Goal: Navigation & Orientation: Find specific page/section

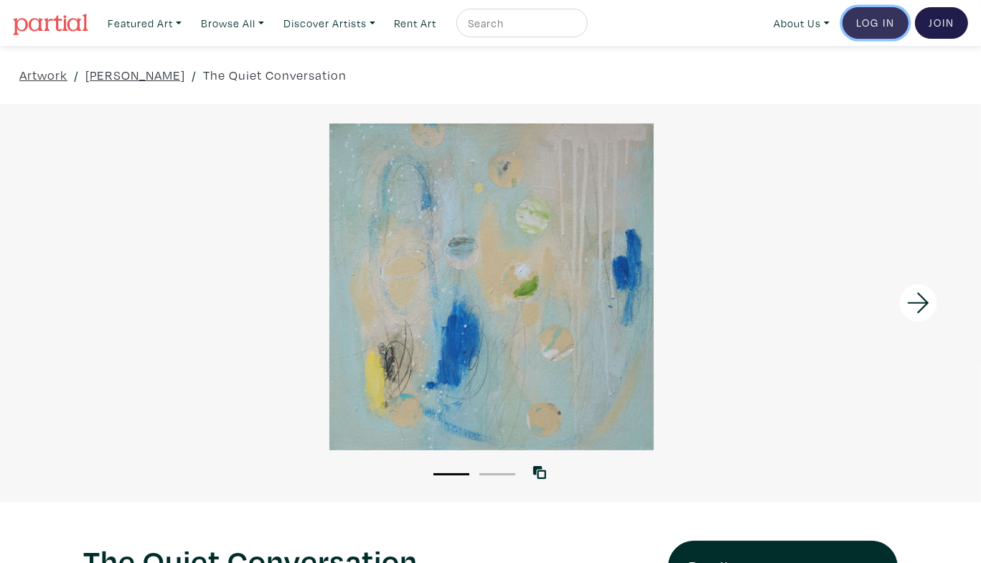
click at [880, 23] on link "Log In" at bounding box center [876, 23] width 66 height 32
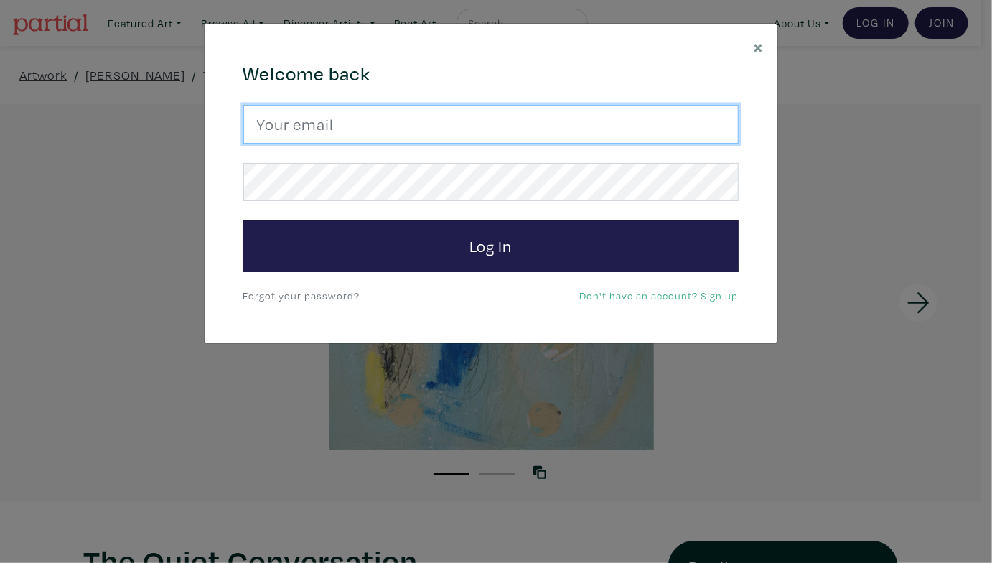
type input "rita@vindedzis.com"
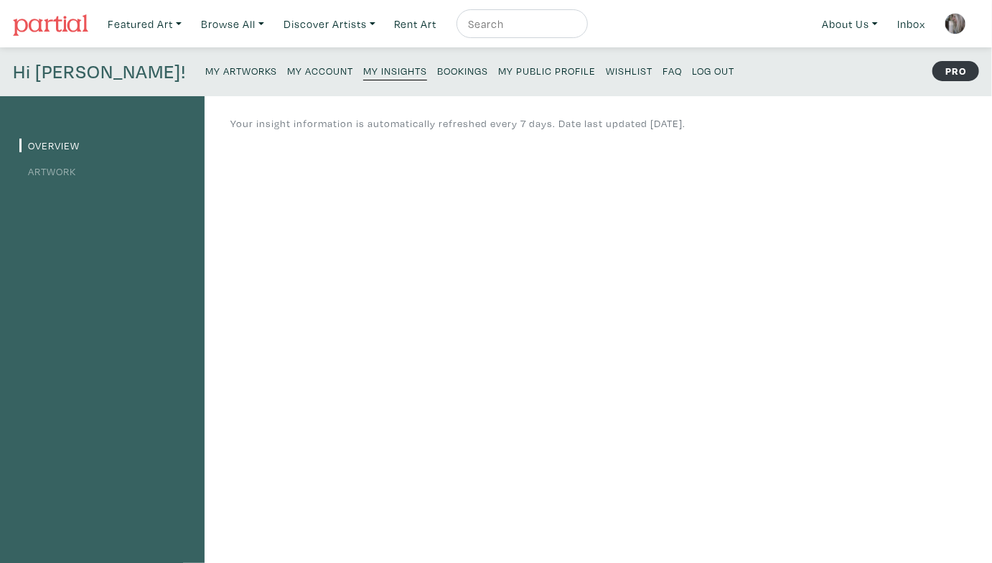
click at [498, 67] on small "My Public Profile" at bounding box center [547, 71] width 98 height 14
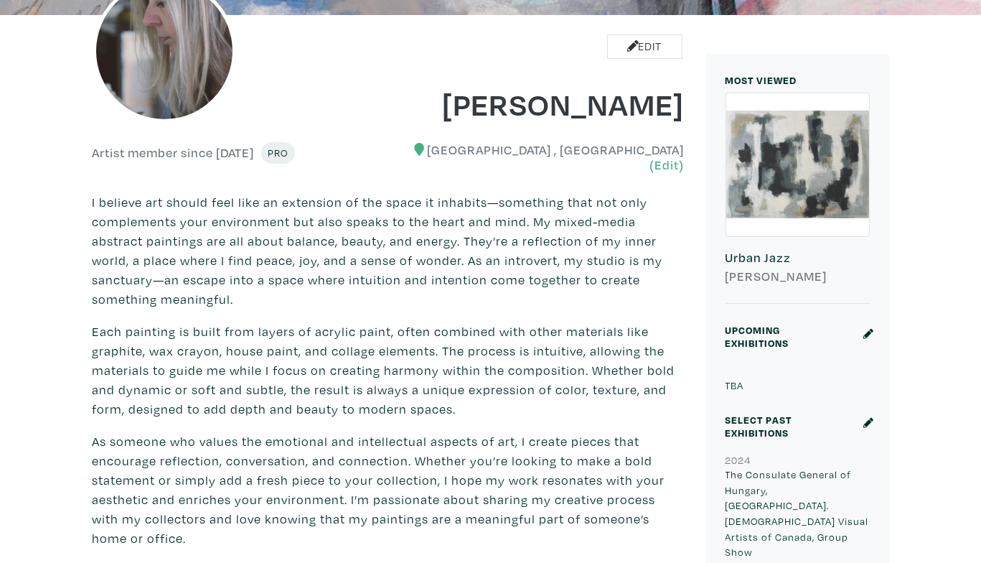
scroll to position [215, 0]
